Goal: Task Accomplishment & Management: Use online tool/utility

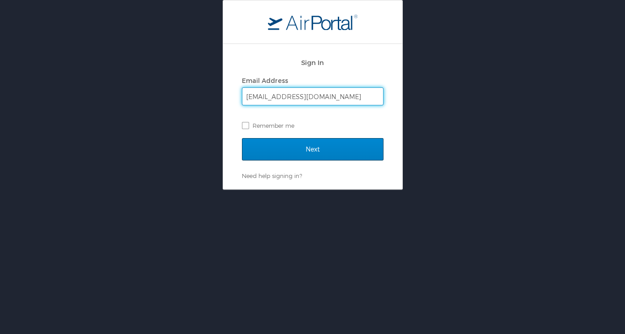
type input "[EMAIL_ADDRESS][DOMAIN_NAME]"
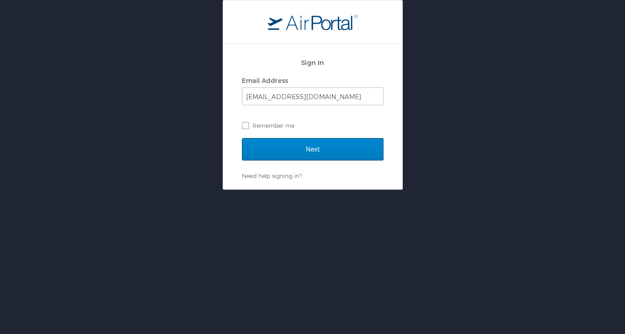
click at [312, 148] on input "Next" at bounding box center [313, 149] width 142 height 22
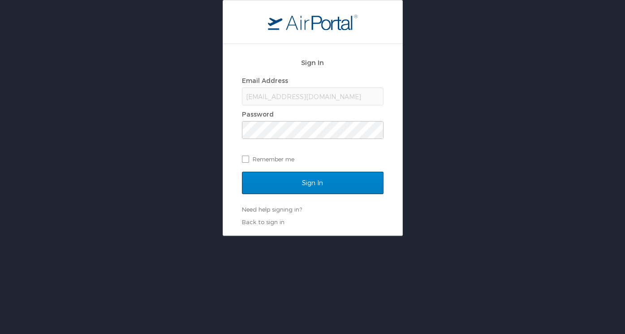
click at [310, 181] on input "Sign In" at bounding box center [313, 183] width 142 height 22
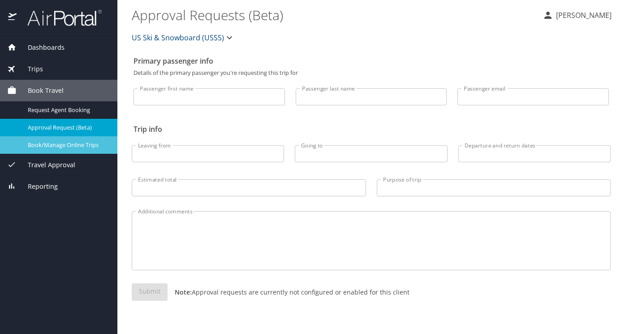
click at [59, 143] on span "Book/Manage Online Trips" at bounding box center [67, 145] width 79 height 9
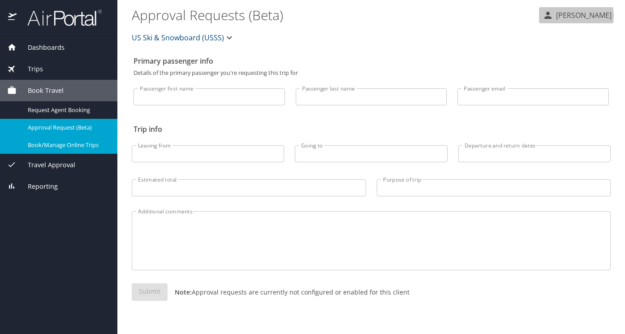
click at [591, 16] on p "Ravi Drugan" at bounding box center [582, 15] width 58 height 11
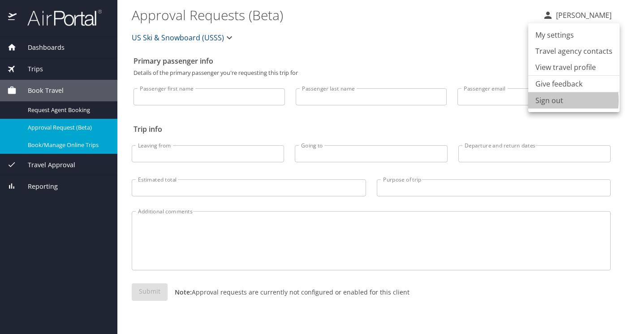
click at [550, 100] on li "Sign out" at bounding box center [573, 100] width 91 height 16
